Goal: Transaction & Acquisition: Purchase product/service

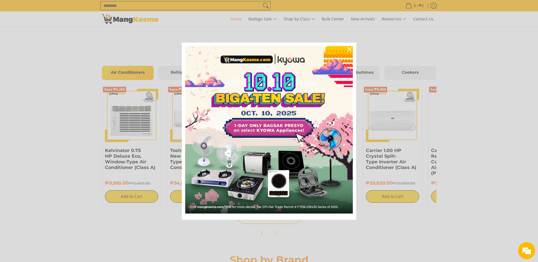
scroll to position [0, 225]
click at [488, 34] on div "Marketing offer form" at bounding box center [269, 131] width 538 height 262
click at [351, 50] on icon "close icon" at bounding box center [349, 49] width 5 height 5
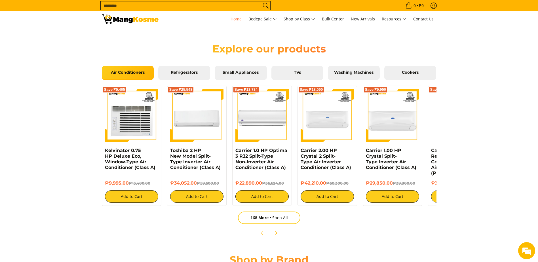
click at [15, 88] on section "Explore our products Air Conditioners Refrigerators Small Appliances TVs Washin…" at bounding box center [269, 138] width 538 height 214
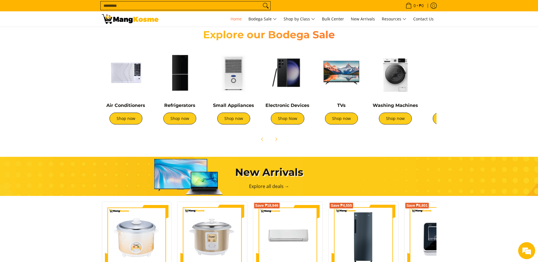
scroll to position [0, 451]
click at [342, 121] on link "Shop now" at bounding box center [341, 119] width 33 height 12
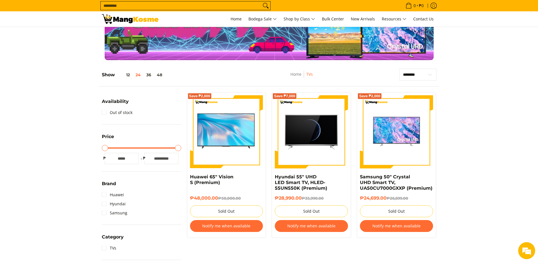
scroll to position [28, 0]
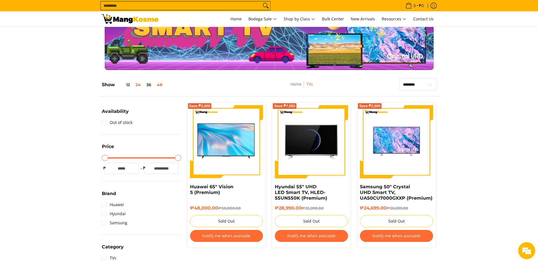
click at [160, 85] on button "48" at bounding box center [159, 85] width 11 height 5
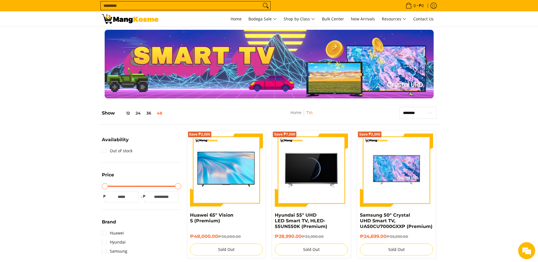
scroll to position [0, 0]
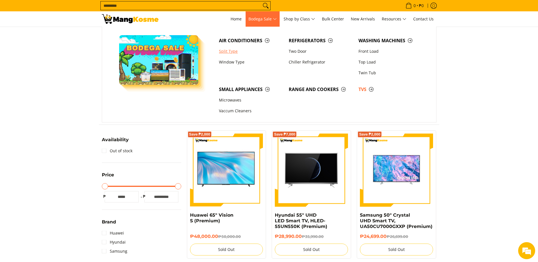
click at [238, 50] on link "Split Type" at bounding box center [251, 51] width 70 height 11
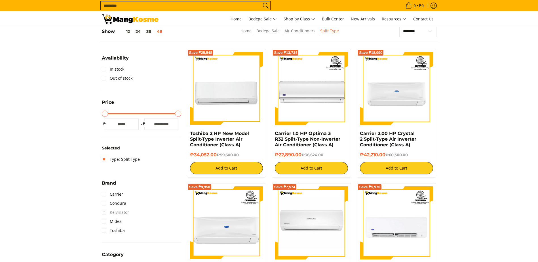
scroll to position [85, 0]
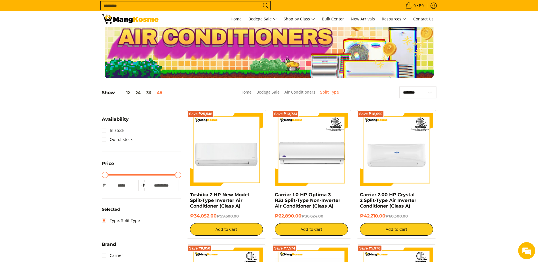
scroll to position [0, 0]
